Goal: Find specific page/section: Find specific page/section

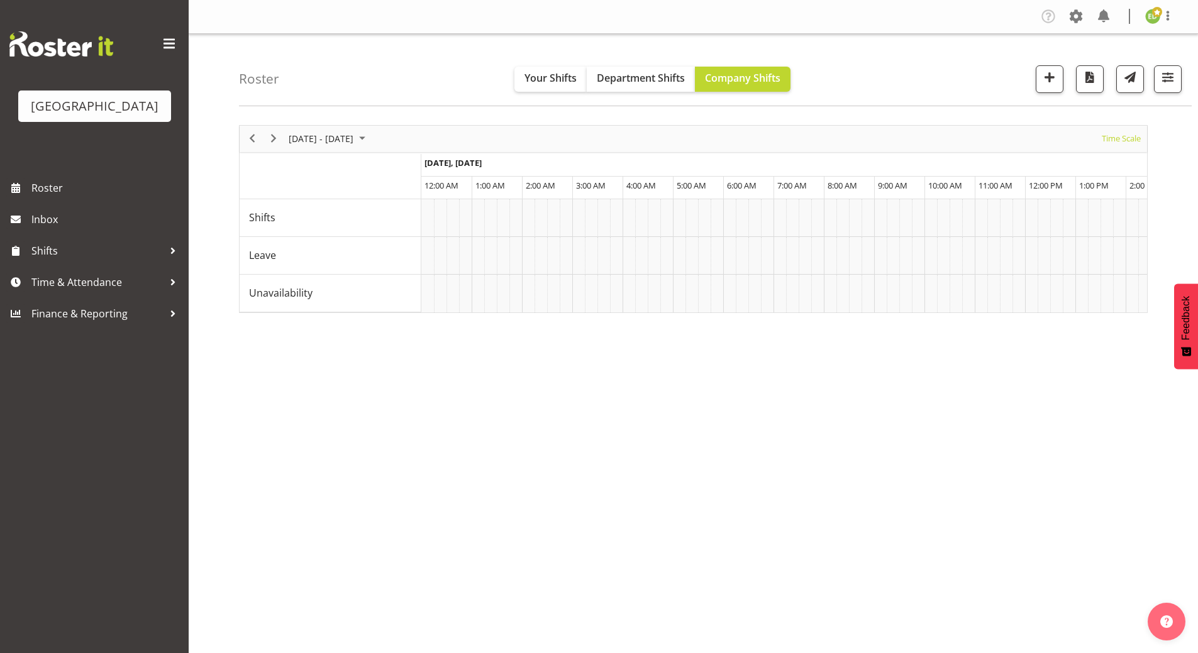
select select "shiftH"
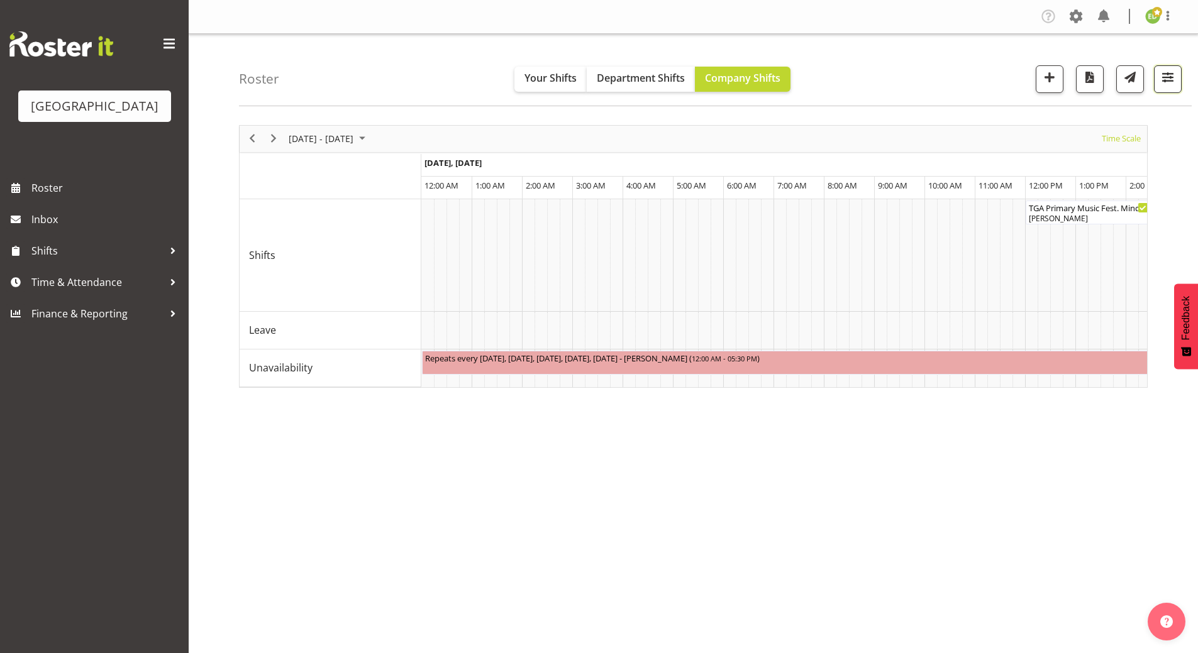
click at [1161, 87] on button "button" at bounding box center [1168, 79] width 28 height 28
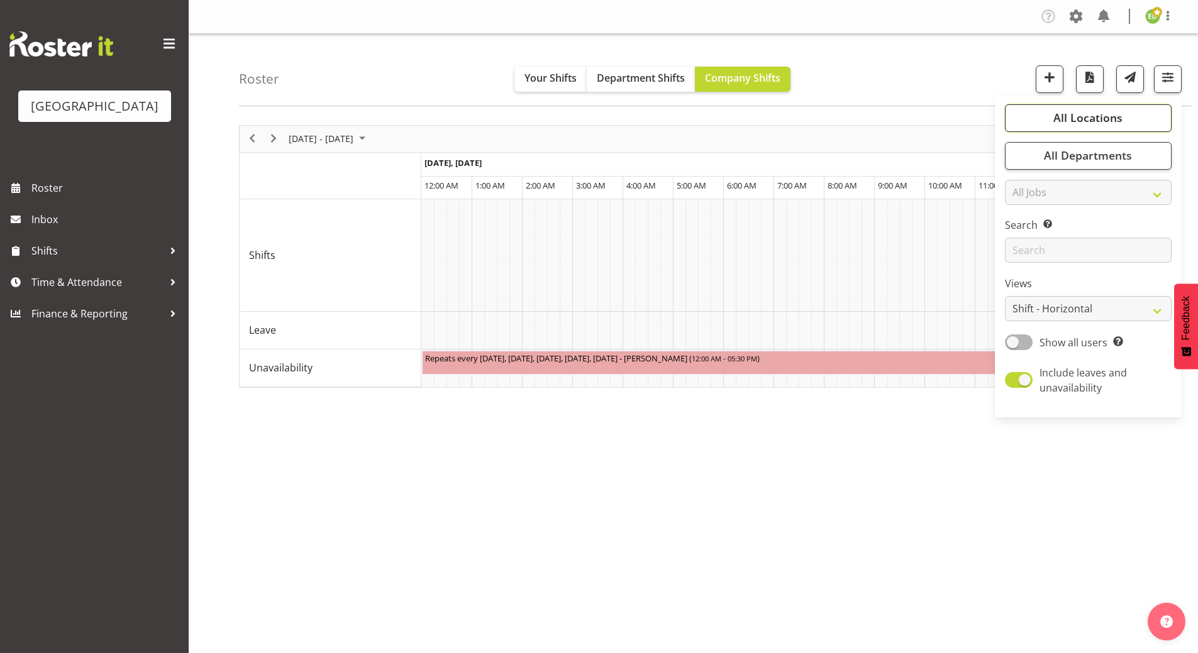
click at [1062, 121] on span "All Locations" at bounding box center [1087, 117] width 69 height 15
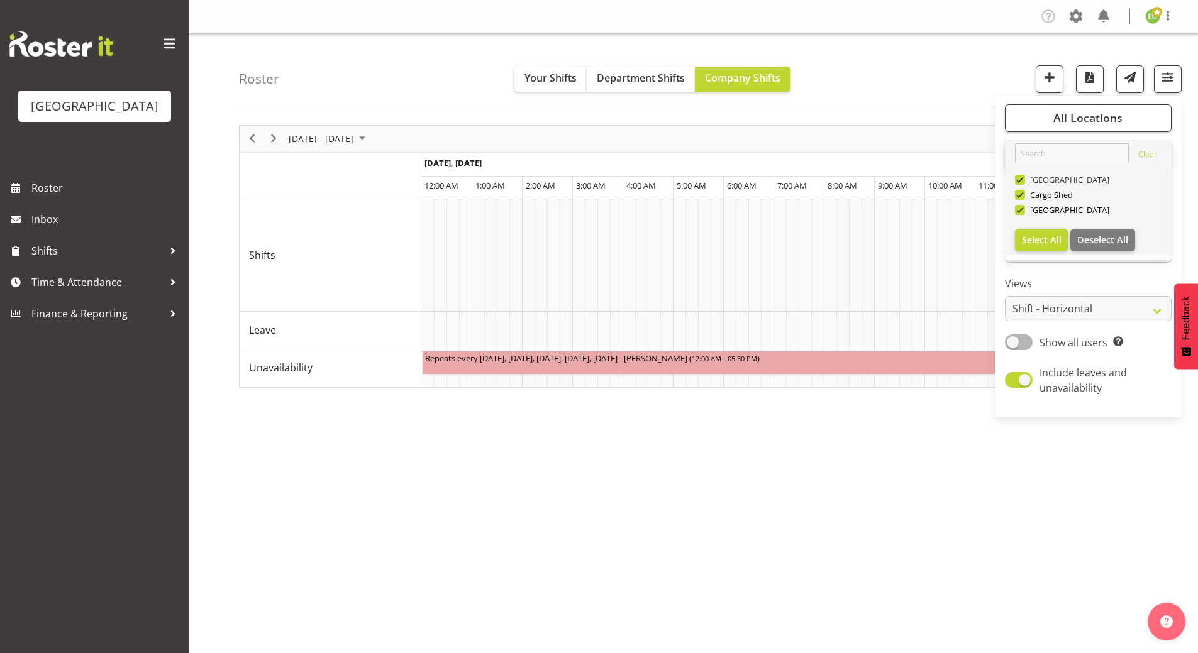
click at [1020, 177] on span at bounding box center [1020, 180] width 10 height 10
click at [1020, 177] on input "[GEOGRAPHIC_DATA]" at bounding box center [1019, 179] width 8 height 8
checkbox input "false"
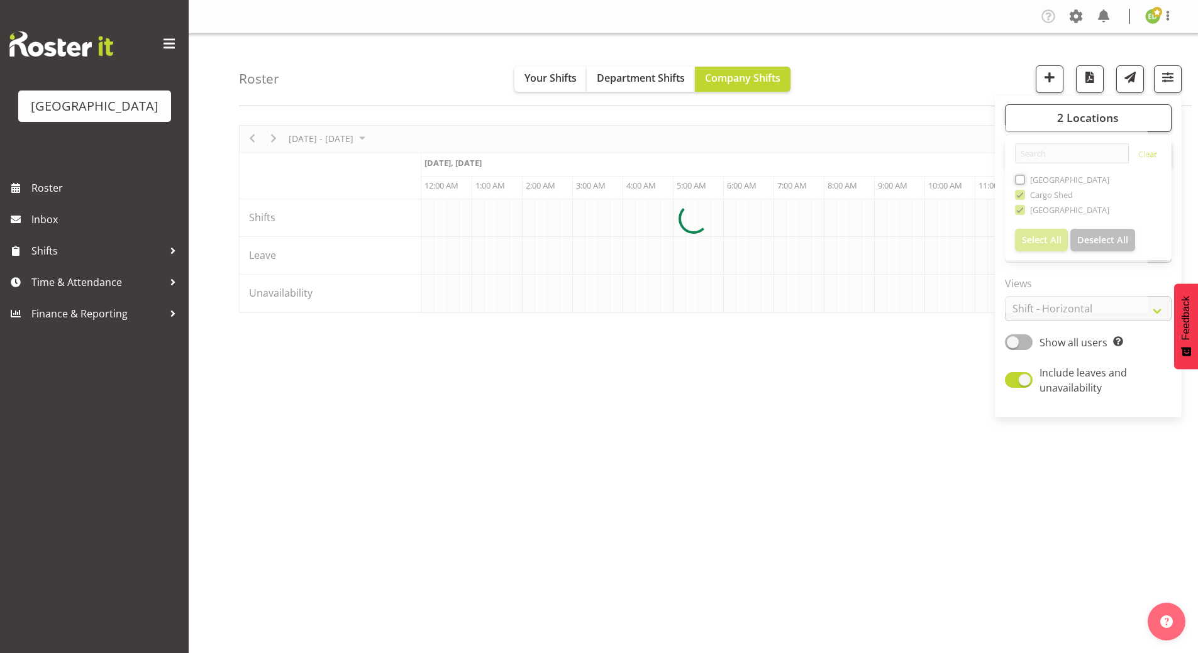
scroll to position [0, 1208]
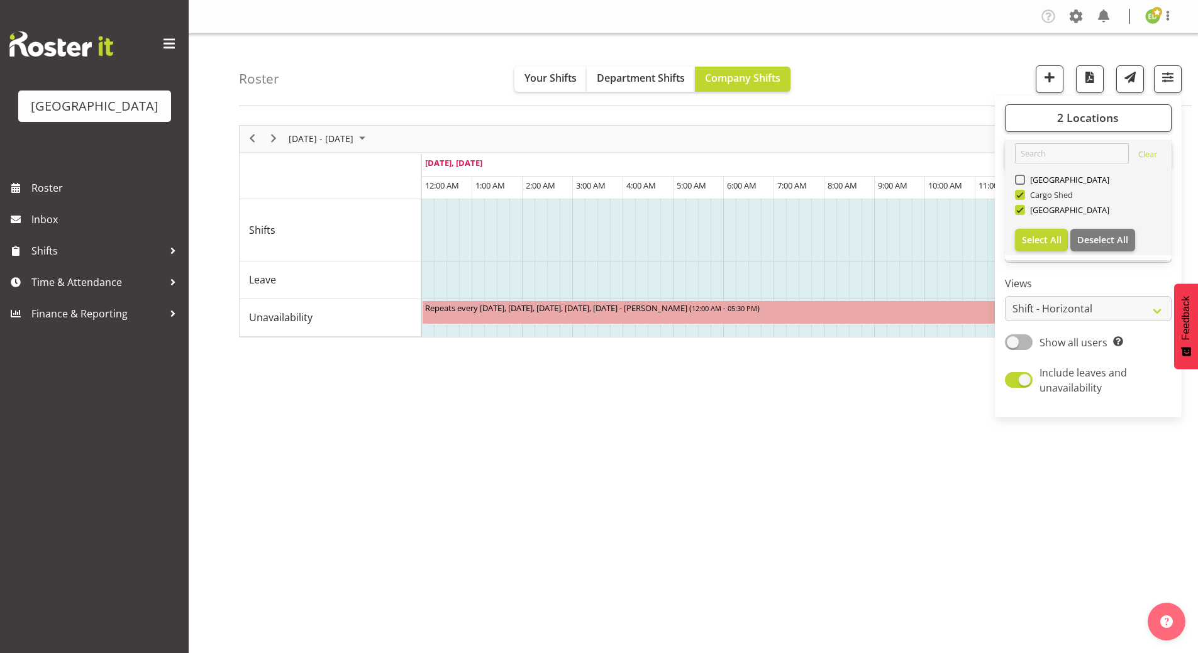
click at [1020, 197] on span at bounding box center [1020, 195] width 10 height 10
click at [1020, 197] on input "Cargo Shed" at bounding box center [1019, 195] width 8 height 8
checkbox input "false"
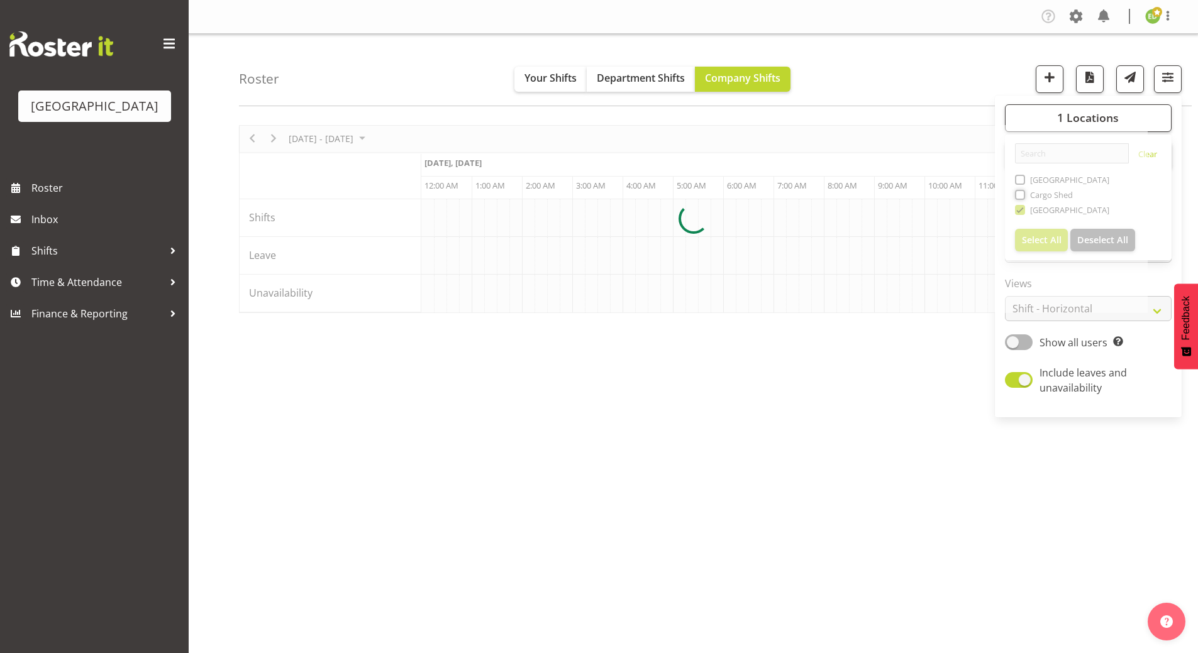
scroll to position [0, 1208]
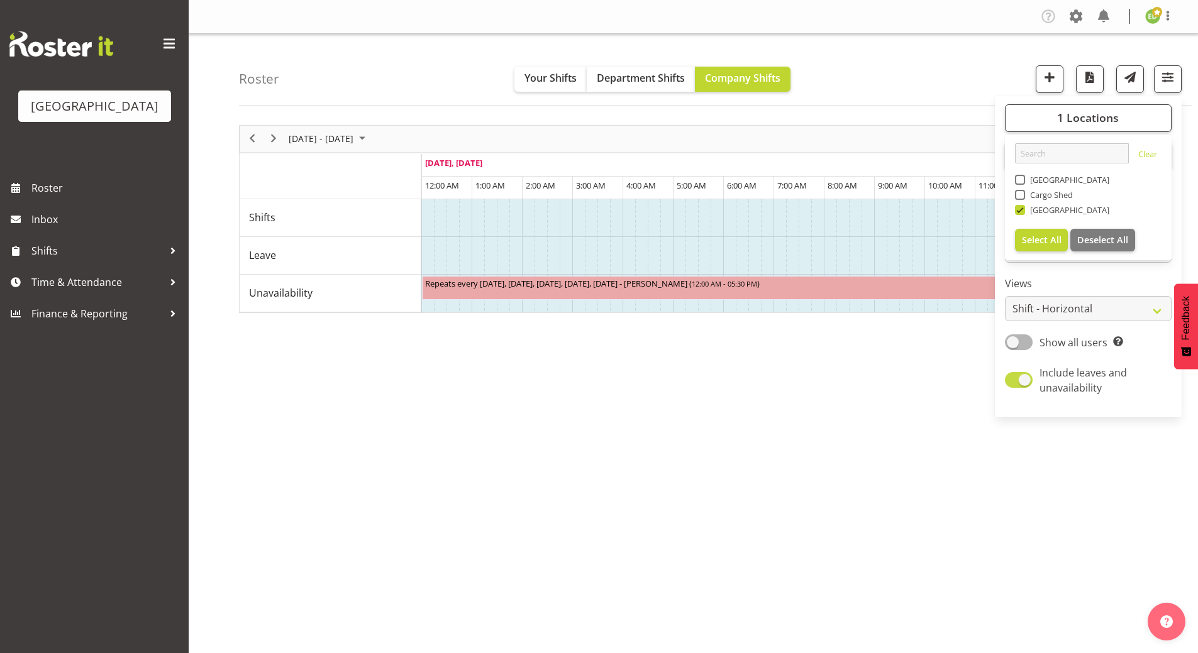
click at [1018, 383] on span at bounding box center [1019, 380] width 28 height 16
click at [1013, 383] on input "Include leaves and unavailability" at bounding box center [1009, 380] width 8 height 8
checkbox input "false"
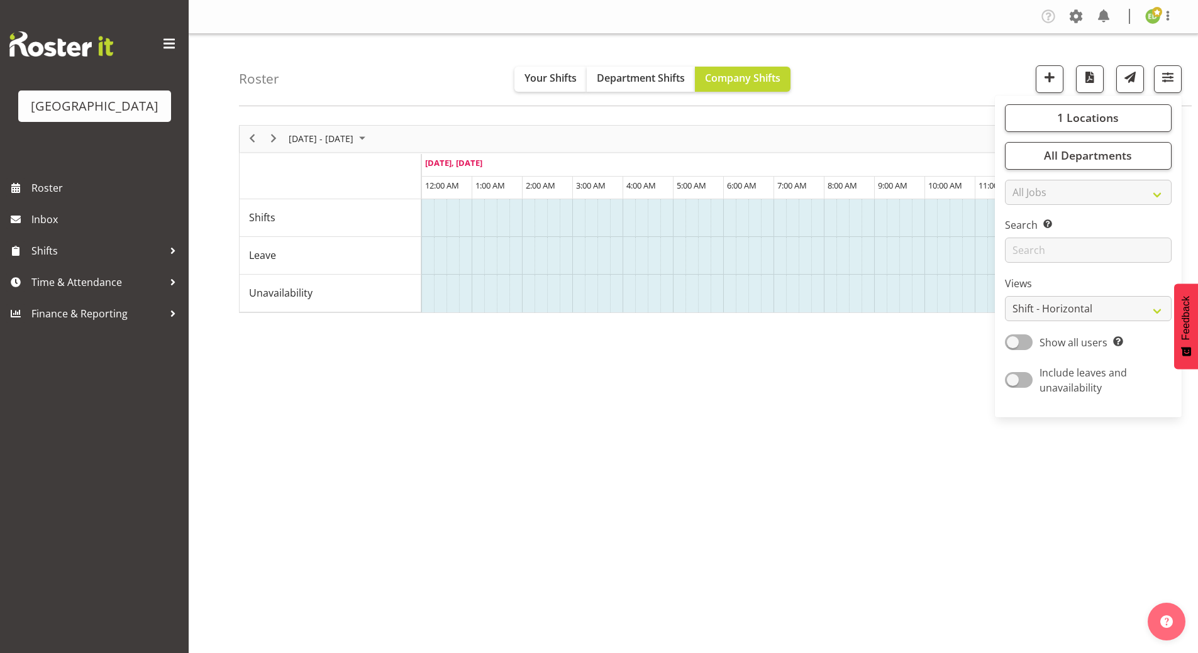
click at [783, 523] on div "[DATE] - [DATE] [DATE] Timeline Day Timeline Week Timeline Fortnight Timeline M…" at bounding box center [718, 367] width 959 height 503
